Goal: Task Accomplishment & Management: Manage account settings

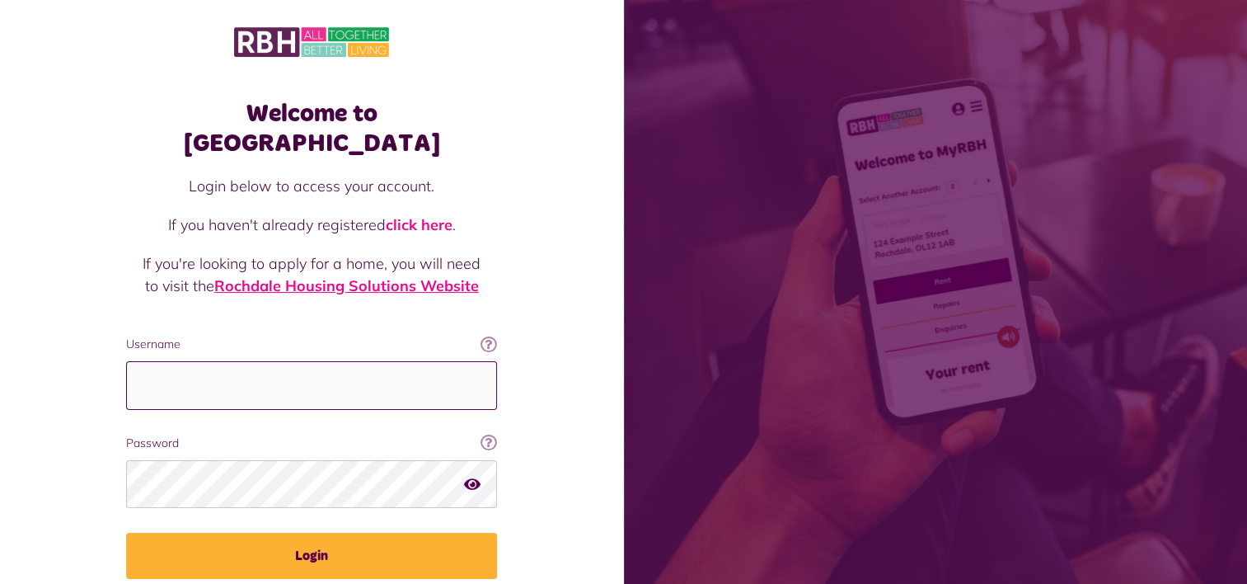
type input "**********"
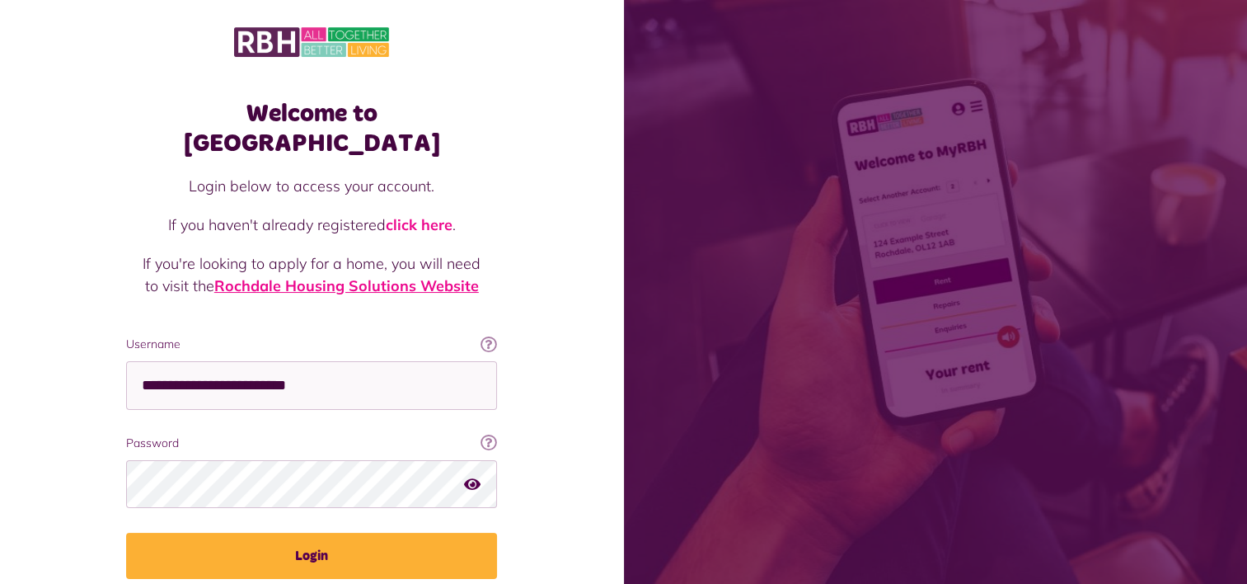
click at [359, 276] on link "Rochdale Housing Solutions Website" at bounding box center [346, 285] width 265 height 19
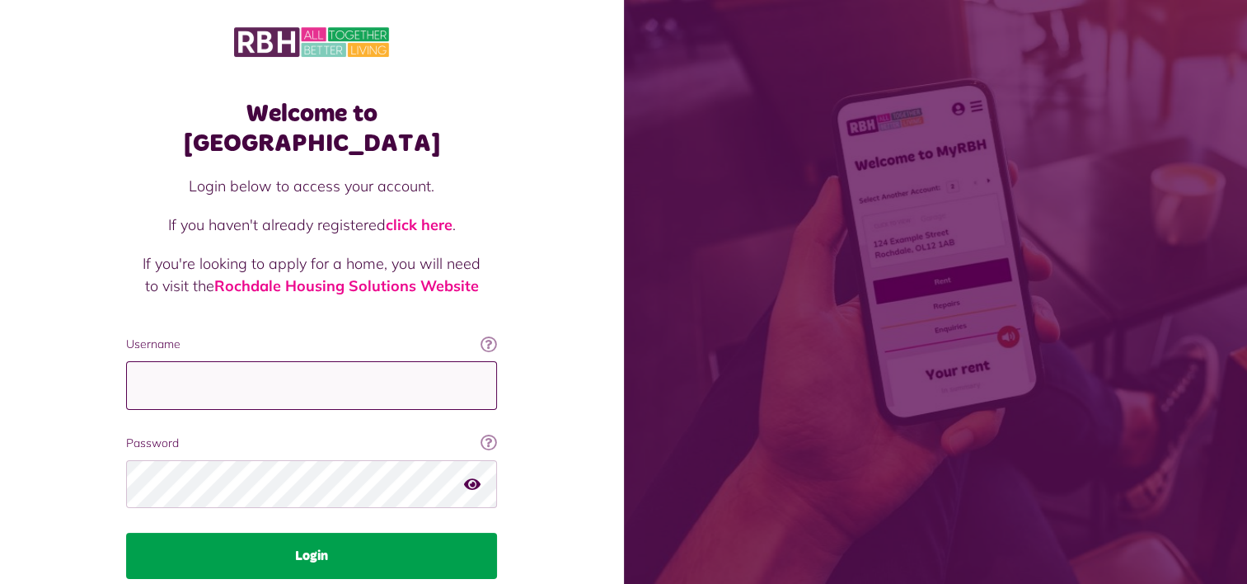
type input "**********"
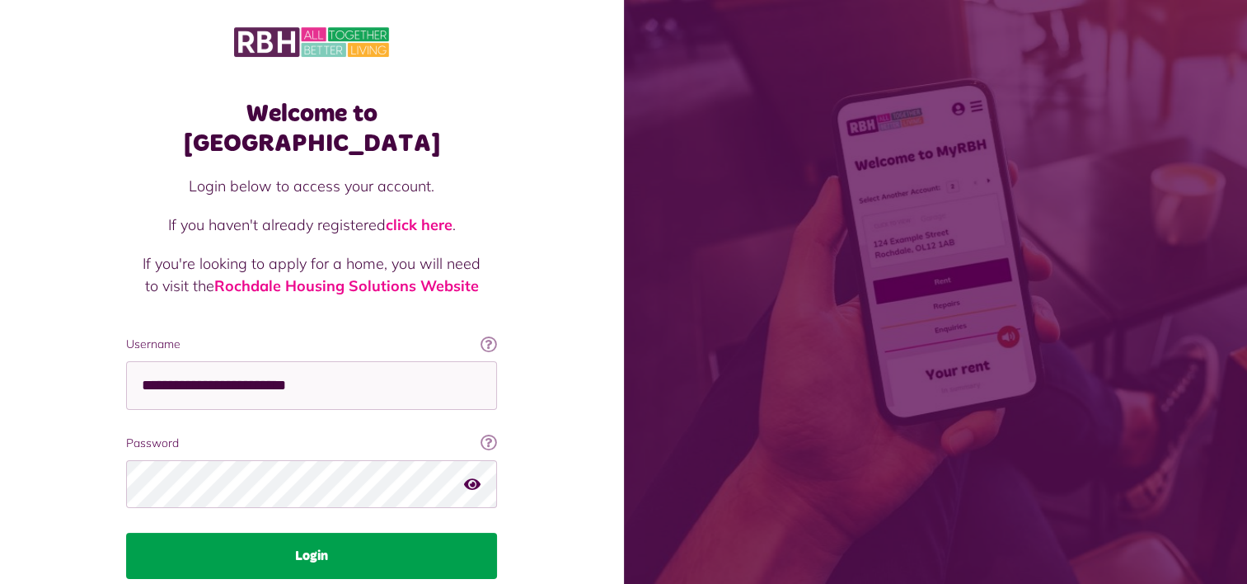
click at [388, 533] on button "Login" at bounding box center [311, 556] width 371 height 46
